Goal: Information Seeking & Learning: Learn about a topic

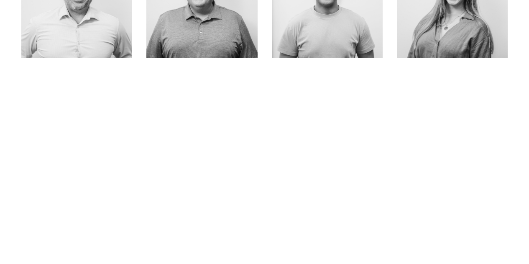
scroll to position [428, 0]
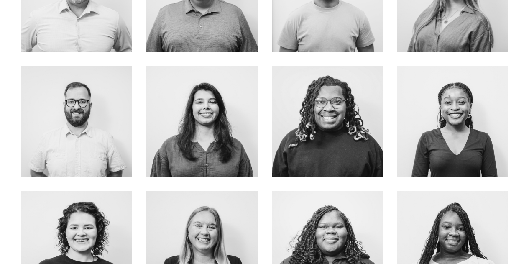
click at [202, 146] on link "about me" at bounding box center [202, 145] width 66 height 22
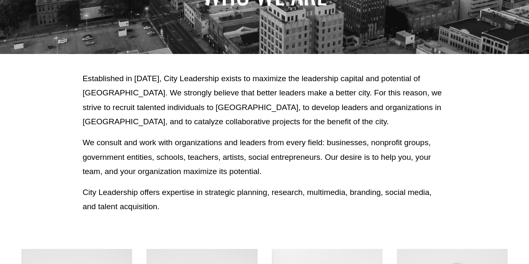
scroll to position [120, 0]
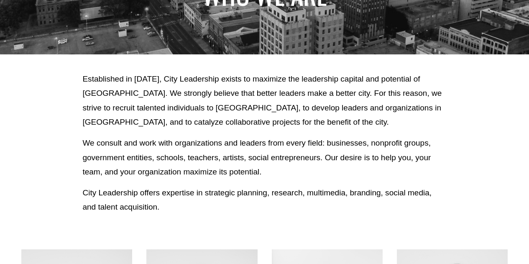
click at [261, 162] on p "We consult and work with organizations and leaders from every field: businesses…" at bounding box center [264, 157] width 364 height 43
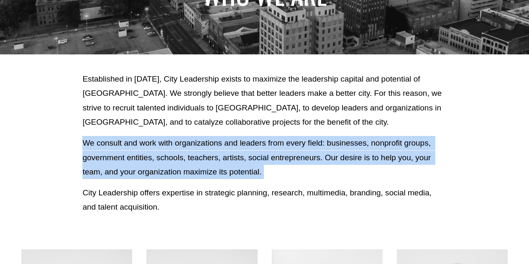
click at [261, 162] on p "We consult and work with organizations and leaders from every field: businesses…" at bounding box center [264, 157] width 364 height 43
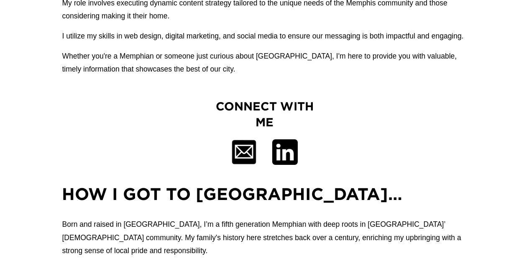
scroll to position [735, 0]
